Goal: Find specific page/section: Find specific page/section

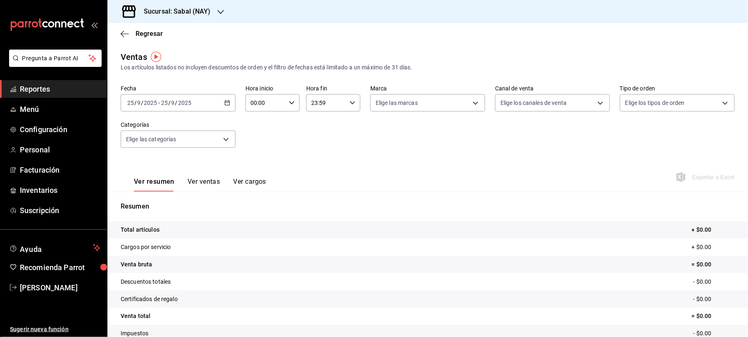
click at [63, 86] on span "Reportes" at bounding box center [60, 88] width 81 height 11
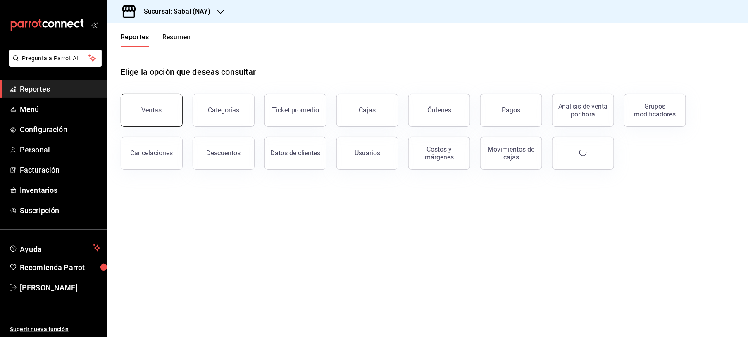
click at [148, 109] on div "Ventas" at bounding box center [152, 110] width 20 height 8
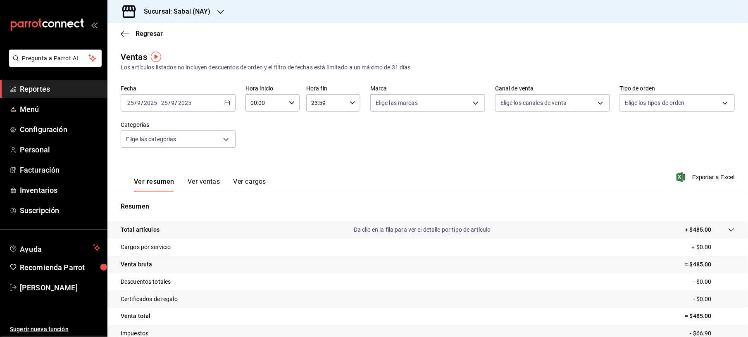
click at [38, 93] on span "Reportes" at bounding box center [60, 88] width 81 height 11
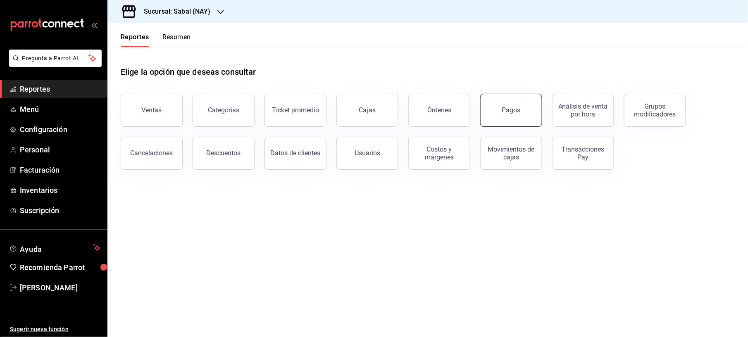
click at [483, 109] on button "Pagos" at bounding box center [511, 110] width 62 height 33
